Goal: Information Seeking & Learning: Learn about a topic

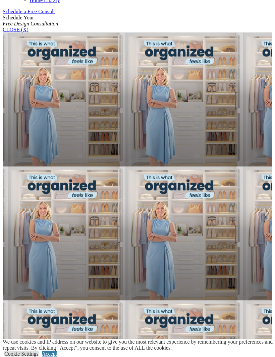
scroll to position [442, 0]
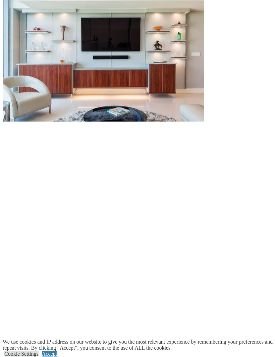
scroll to position [681, 0]
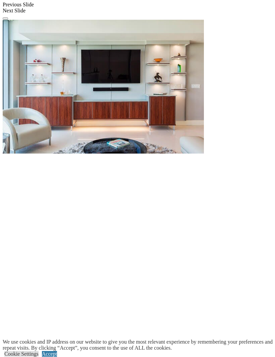
scroll to position [650, 0]
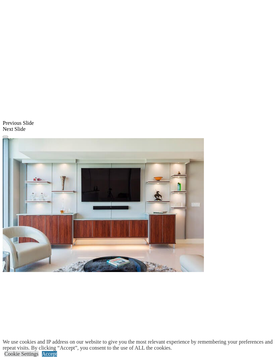
scroll to position [537, 0]
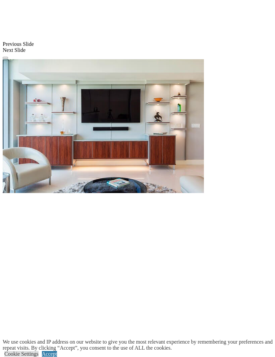
scroll to position [616, 0]
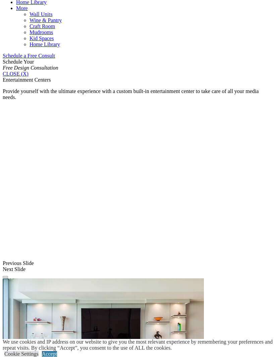
scroll to position [396, 0]
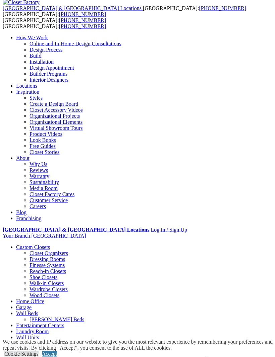
scroll to position [0, 0]
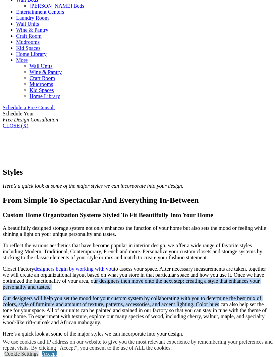
scroll to position [346, 0]
click at [78, 349] on h3 "Contemporary" at bounding box center [137, 352] width 269 height 7
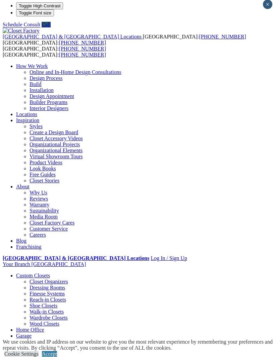
scroll to position [0, 0]
